Goal: Information Seeking & Learning: Learn about a topic

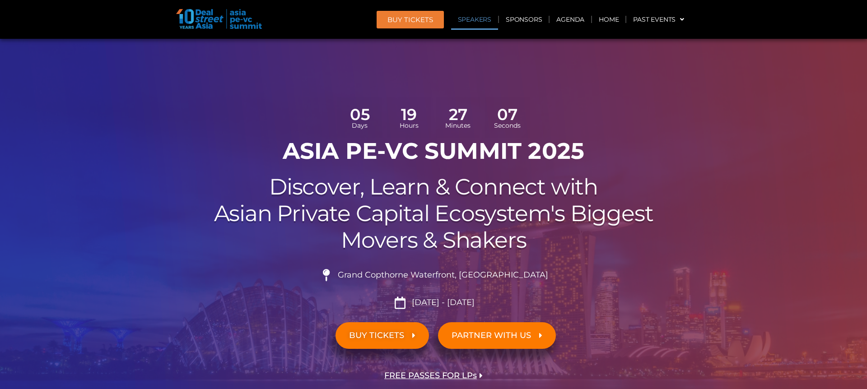
click at [476, 15] on link "Speakers" at bounding box center [474, 19] width 47 height 21
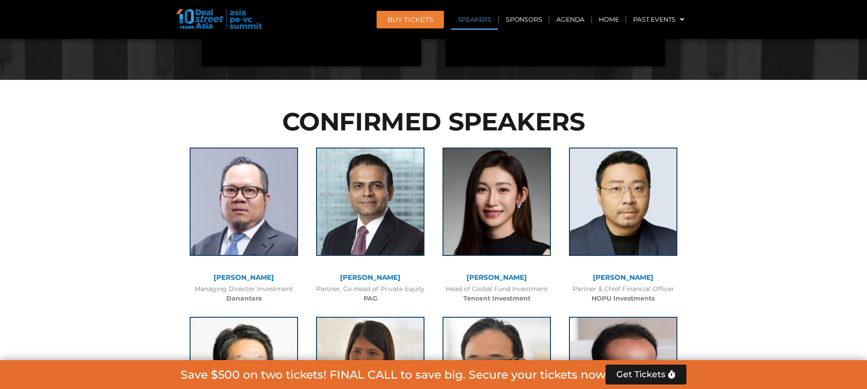
scroll to position [1070, 0]
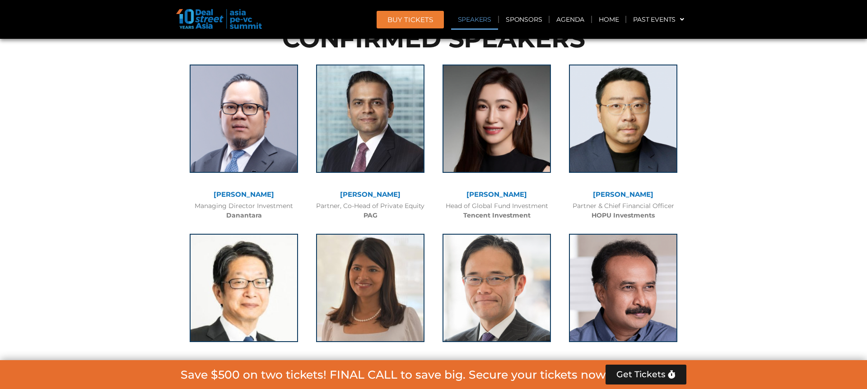
scroll to position [1085, 0]
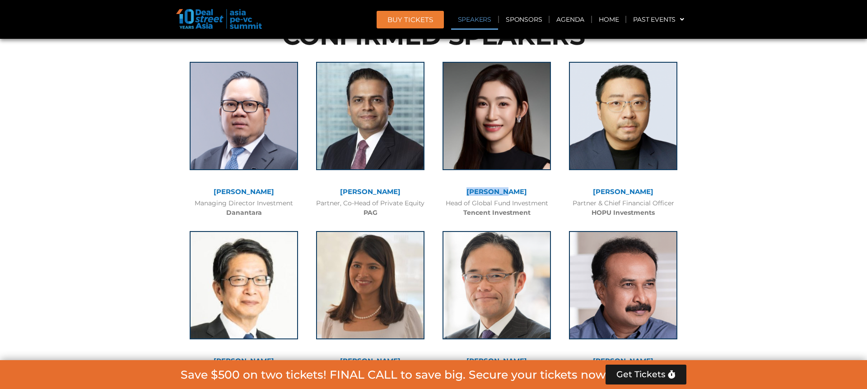
drag, startPoint x: 478, startPoint y: 189, endPoint x: 525, endPoint y: 190, distance: 47.0
click at [525, 190] on div "[PERSON_NAME]" at bounding box center [496, 192] width 117 height 8
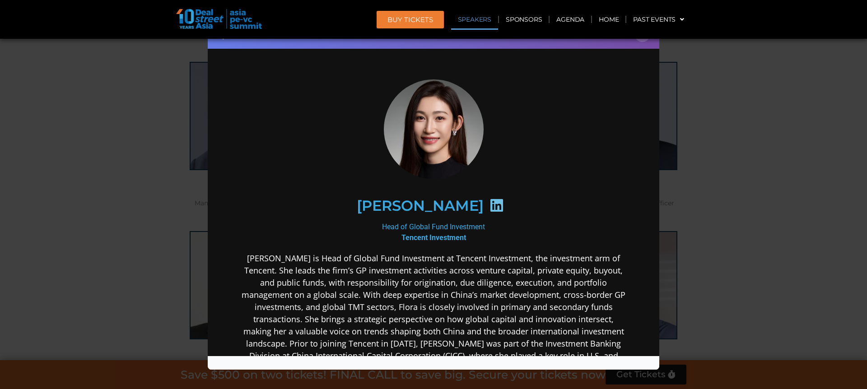
scroll to position [0, 0]
click at [489, 208] on icon at bounding box center [496, 205] width 14 height 14
click at [414, 202] on h2 "[PERSON_NAME]" at bounding box center [420, 206] width 127 height 14
click at [441, 136] on img at bounding box center [434, 129] width 100 height 104
click at [483, 214] on div at bounding box center [496, 207] width 27 height 18
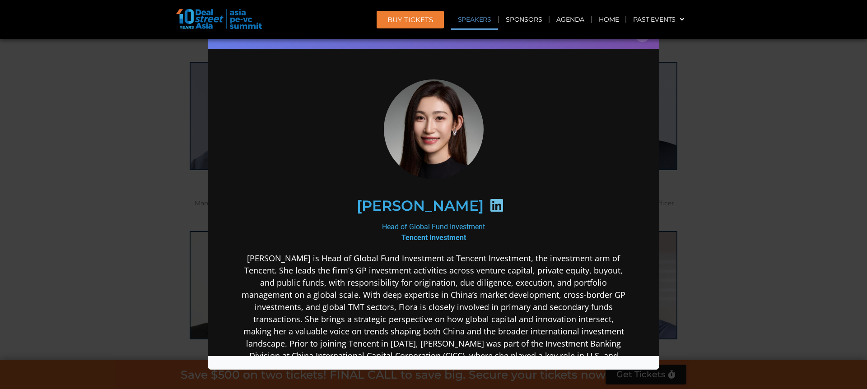
click at [489, 204] on icon at bounding box center [496, 205] width 14 height 14
click at [450, 235] on b "Tencent Investment" at bounding box center [433, 237] width 65 height 9
click at [745, 249] on div "Speaker Profile ×" at bounding box center [433, 194] width 867 height 389
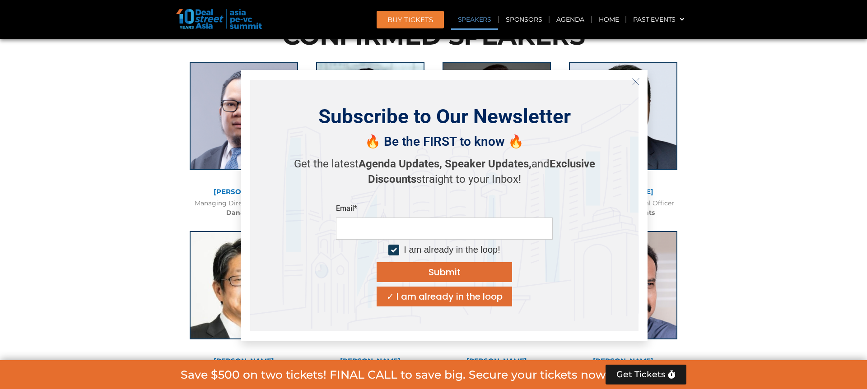
click at [632, 79] on icon "Close" at bounding box center [636, 82] width 8 height 8
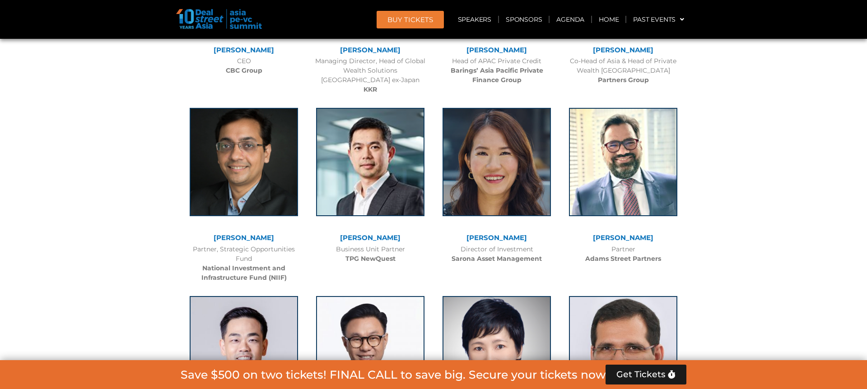
scroll to position [2051, 0]
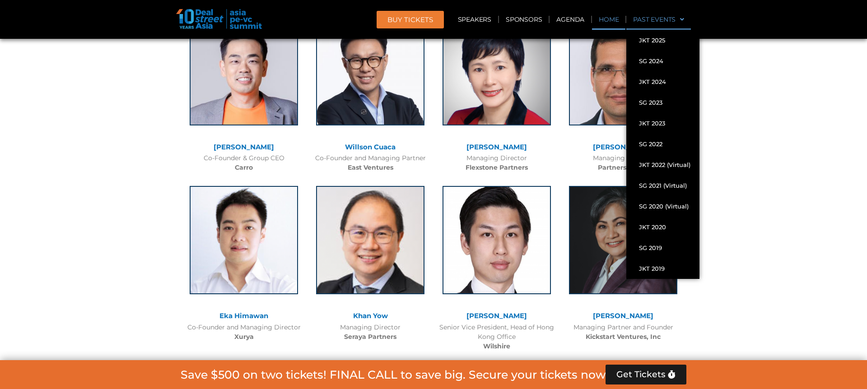
click at [616, 21] on link "Home" at bounding box center [608, 19] width 33 height 21
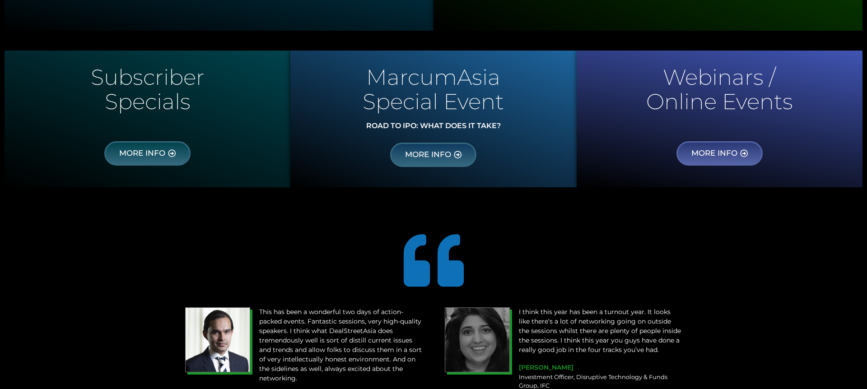
scroll to position [678, 0]
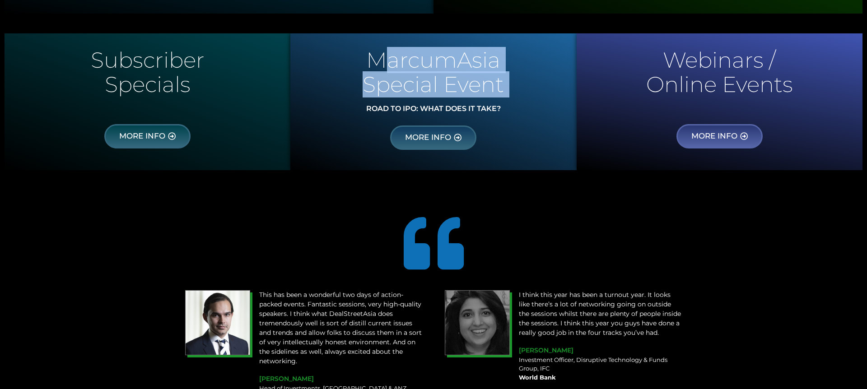
drag, startPoint x: 377, startPoint y: 57, endPoint x: 536, endPoint y: 103, distance: 164.9
click at [536, 103] on div "MarcumAsia Special Event ROAD TO IPO: WHAT DOES IT TAKE? MORE INFO" at bounding box center [433, 101] width 286 height 137
click at [536, 103] on div "ROAD TO IPO: WHAT DOES IT TAKE?" at bounding box center [433, 110] width 277 height 19
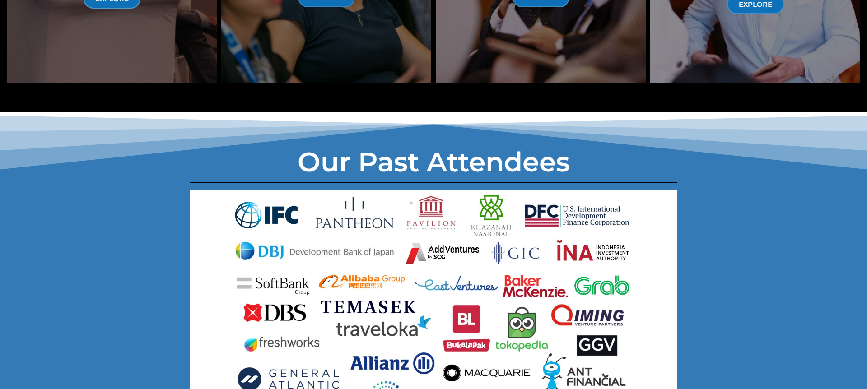
scroll to position [4639, 0]
